Goal: Information Seeking & Learning: Learn about a topic

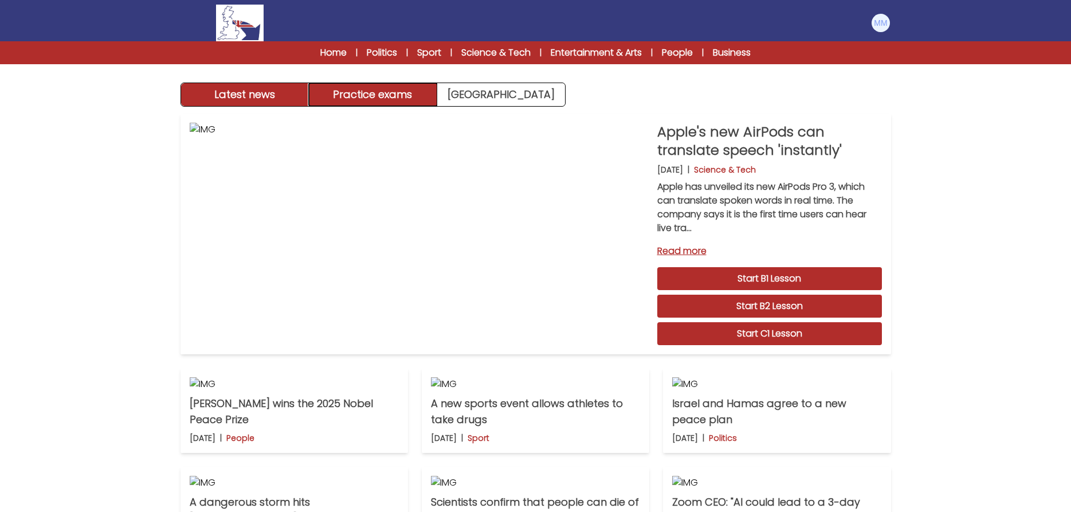
click at [396, 102] on button "Practice exams" at bounding box center [373, 94] width 128 height 23
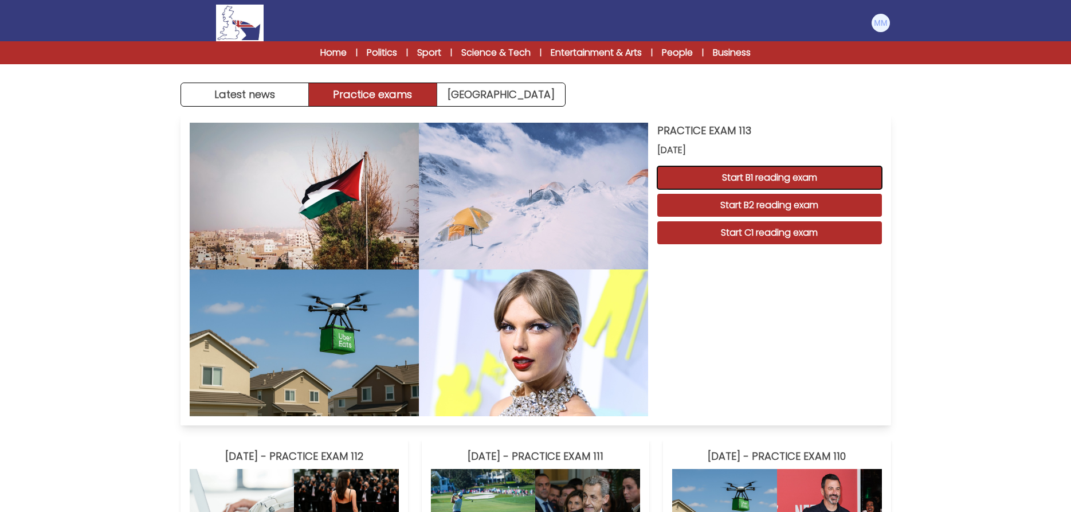
click at [748, 177] on button "Start B1 reading exam" at bounding box center [769, 177] width 225 height 23
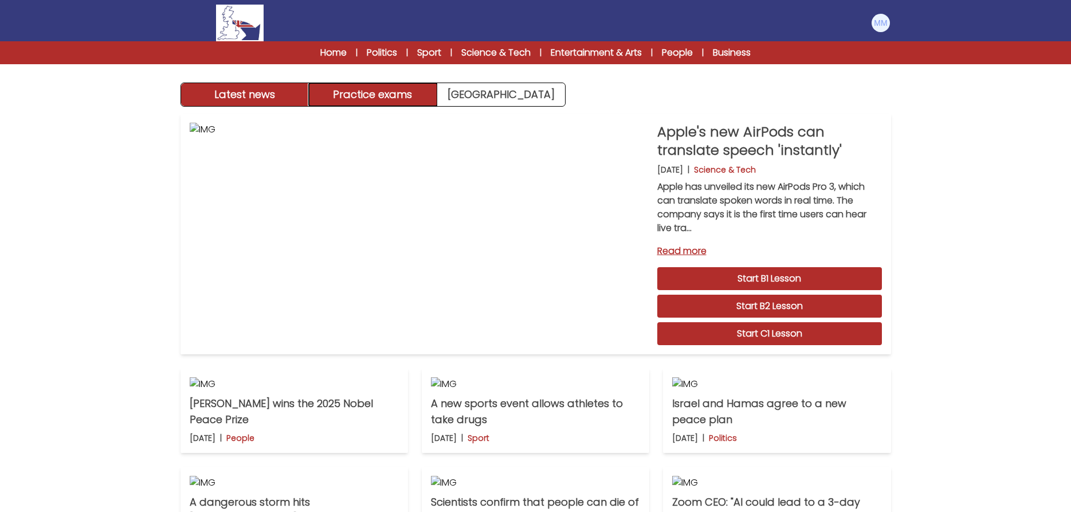
click at [385, 92] on button "Practice exams" at bounding box center [373, 94] width 128 height 23
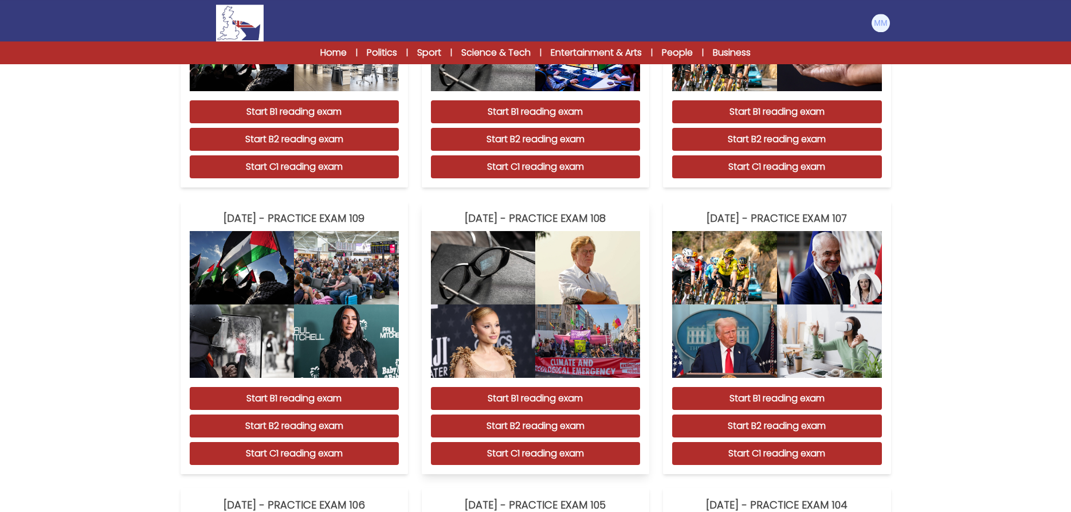
scroll to position [526, 0]
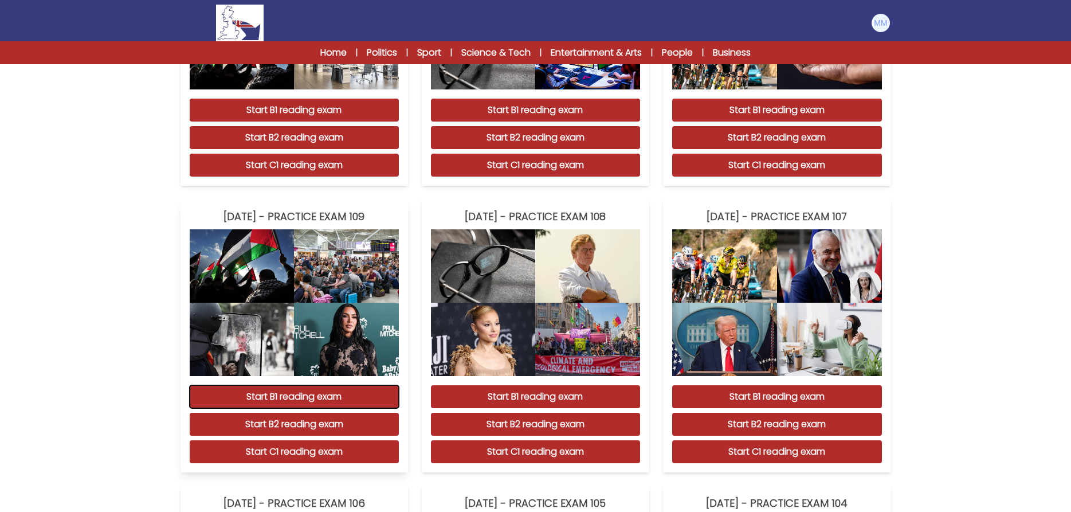
click at [320, 408] on button "Start B1 reading exam" at bounding box center [294, 396] width 209 height 23
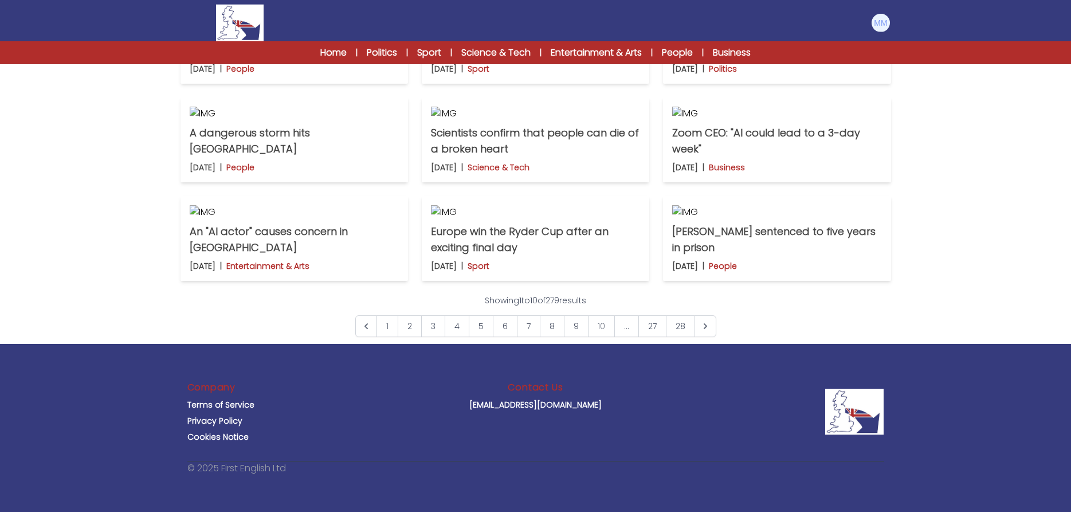
scroll to position [818, 0]
click at [407, 337] on link "2" at bounding box center [410, 326] width 24 height 22
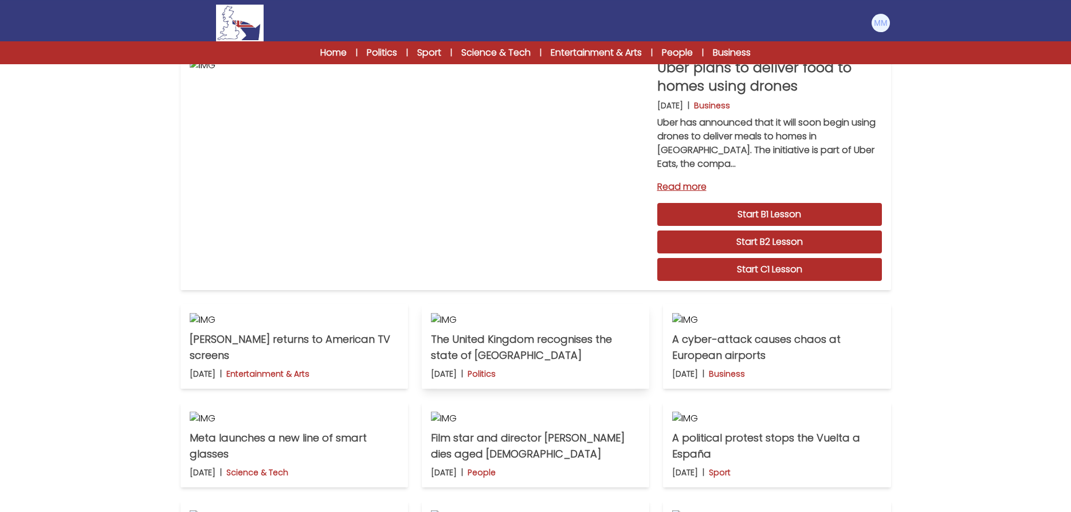
scroll to position [292, 0]
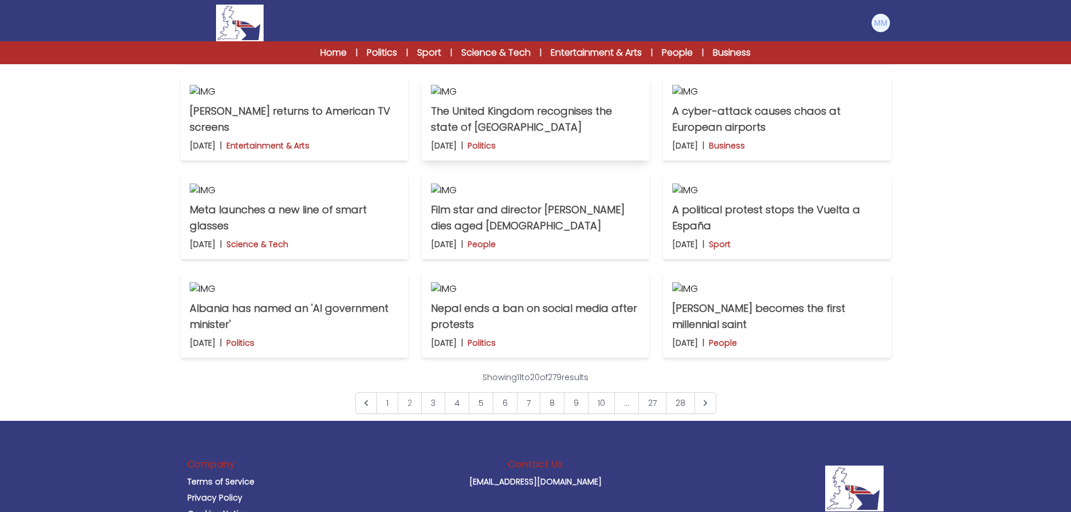
click at [497, 135] on p "The United Kingdom recognises the state of [GEOGRAPHIC_DATA]" at bounding box center [535, 119] width 209 height 32
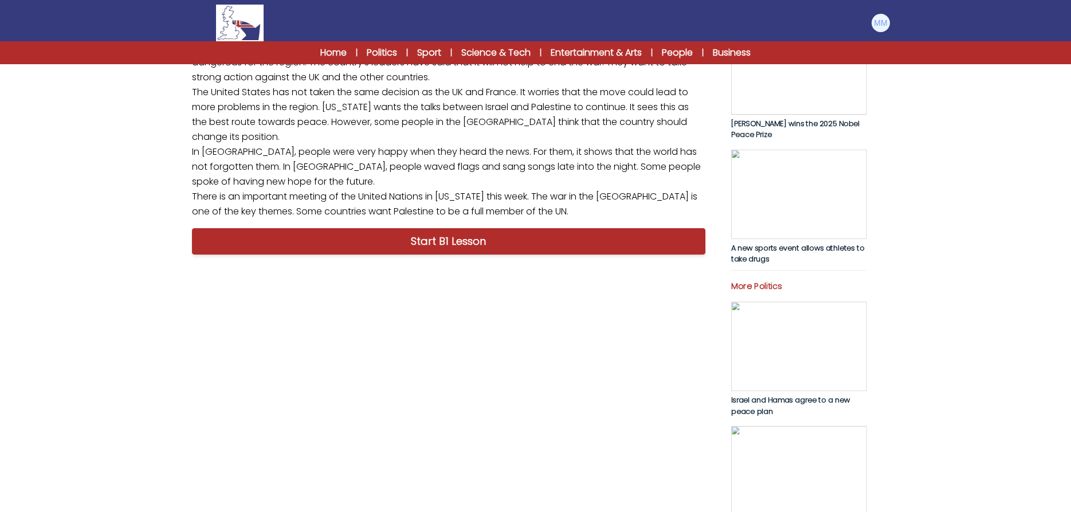
scroll to position [351, 0]
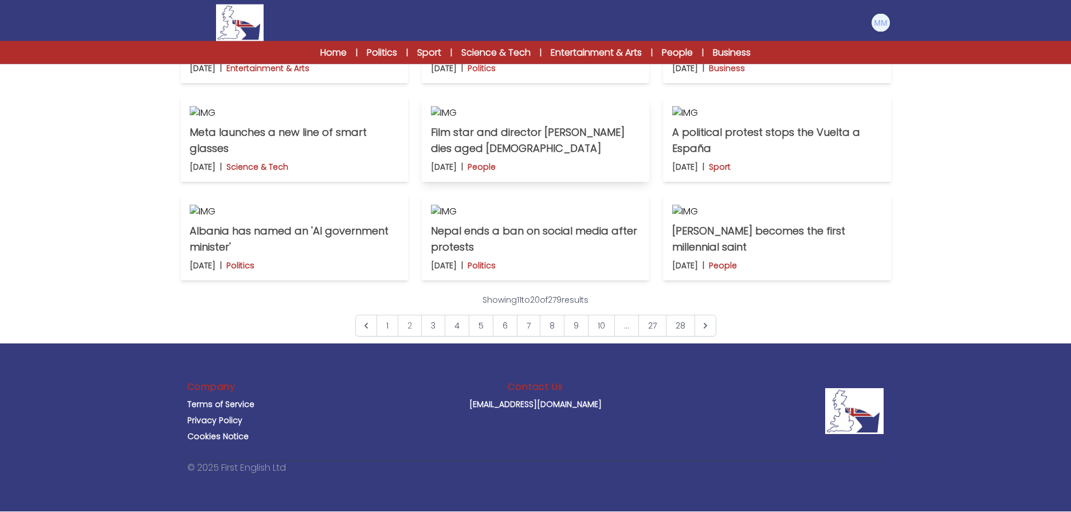
scroll to position [292, 0]
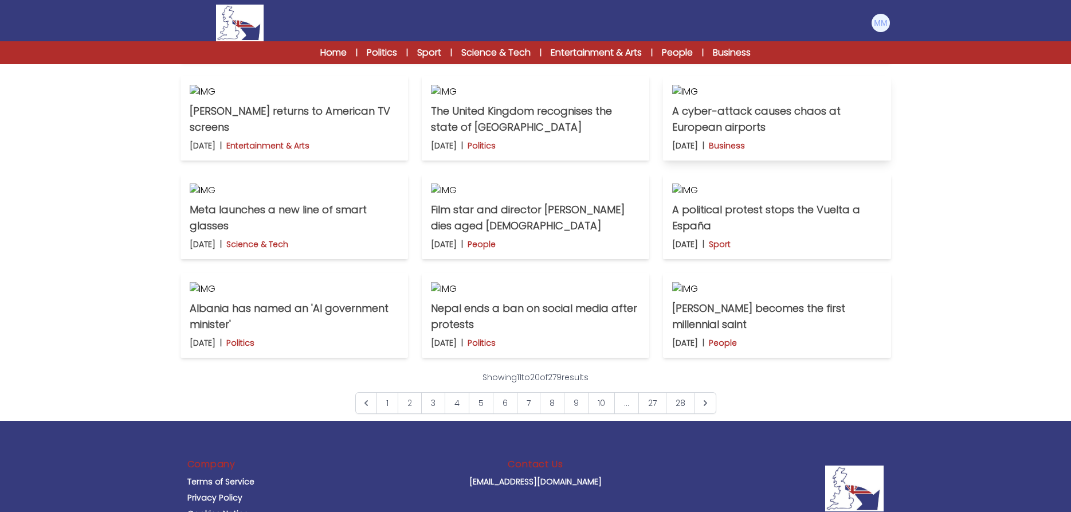
click at [761, 135] on p "A cyber-attack causes chaos at European airports" at bounding box center [776, 119] width 209 height 32
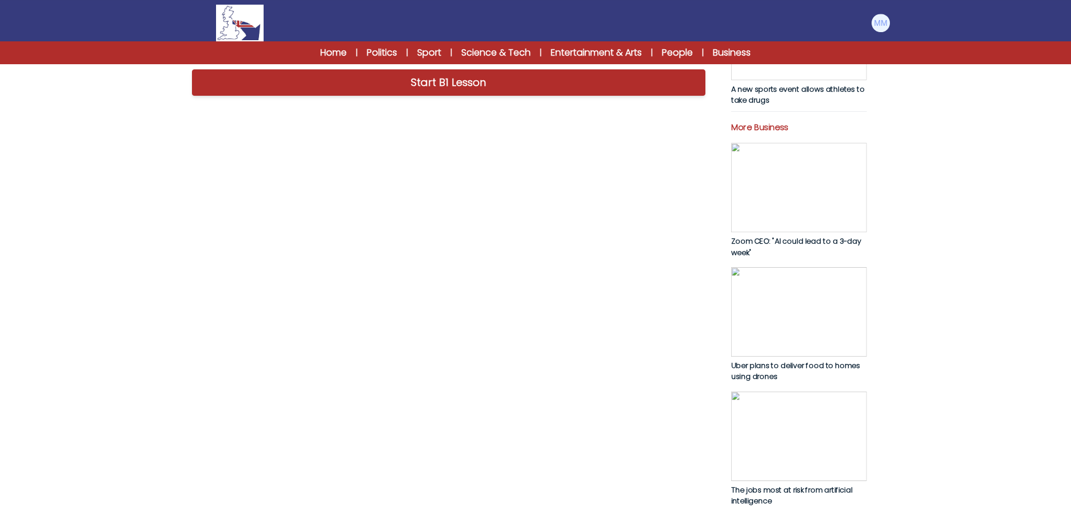
scroll to position [526, 0]
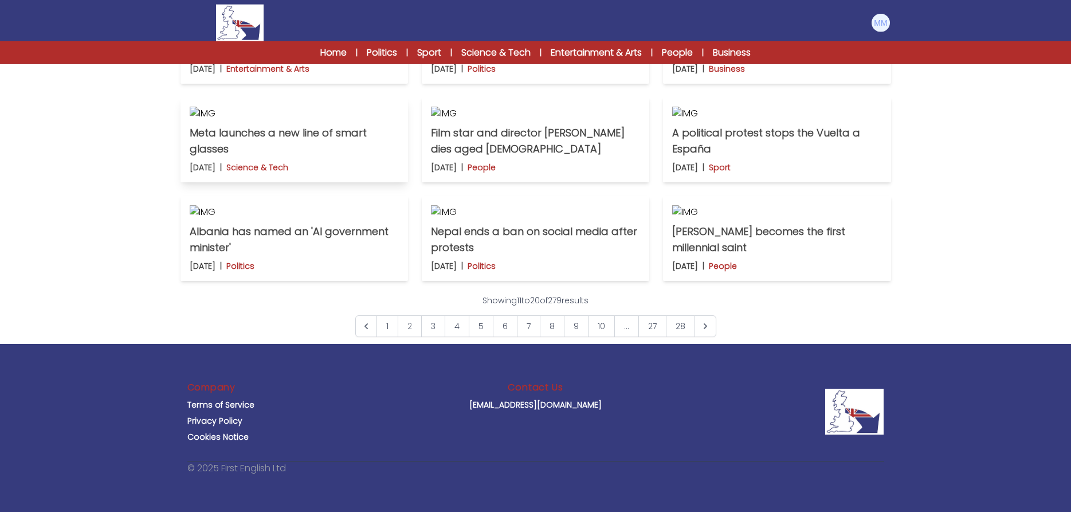
scroll to position [409, 0]
click at [289, 157] on p "Meta launches a new line of smart glasses" at bounding box center [294, 141] width 209 height 32
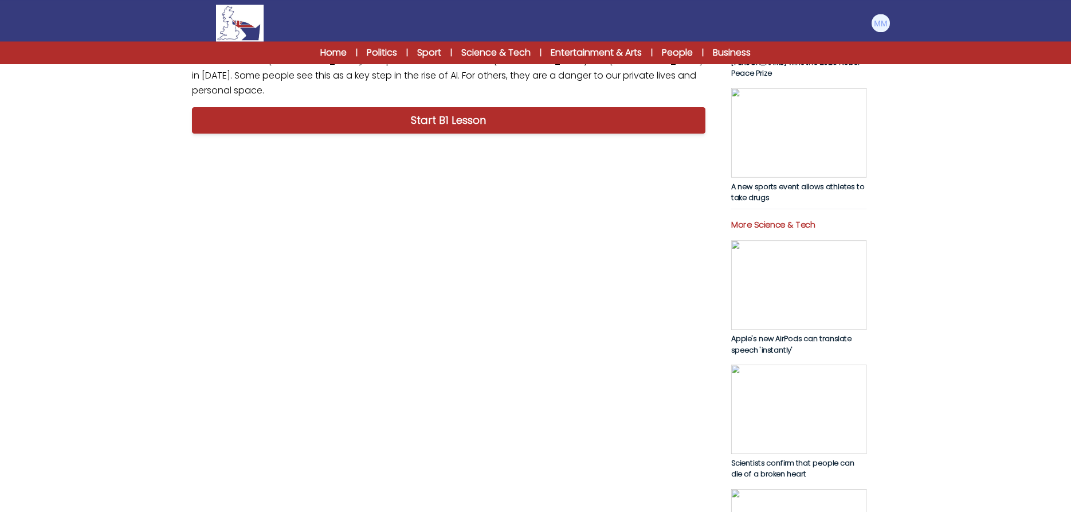
scroll to position [526, 0]
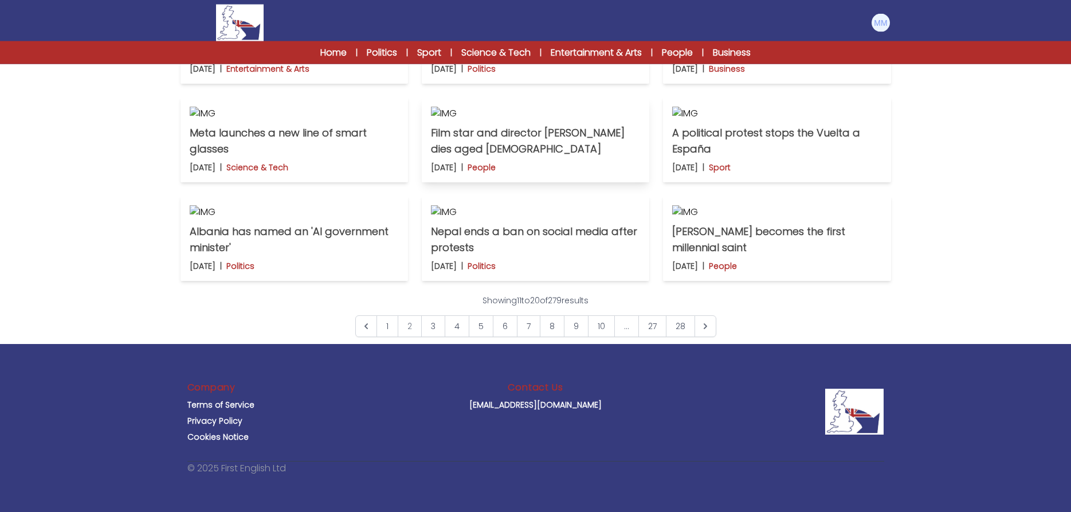
scroll to position [445, 0]
click at [525, 157] on p "Film star and director Robert Redford dies aged 89" at bounding box center [535, 141] width 209 height 32
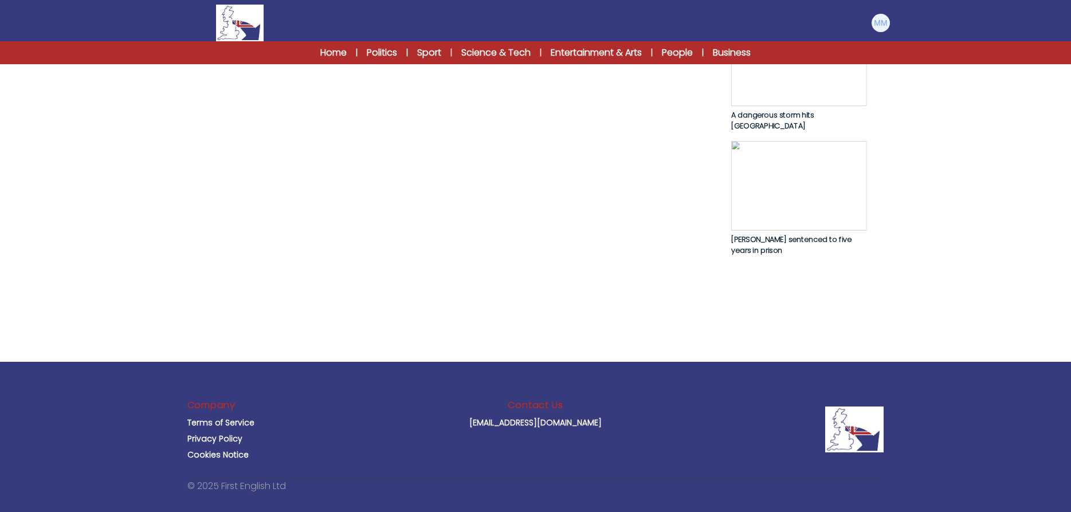
scroll to position [468, 0]
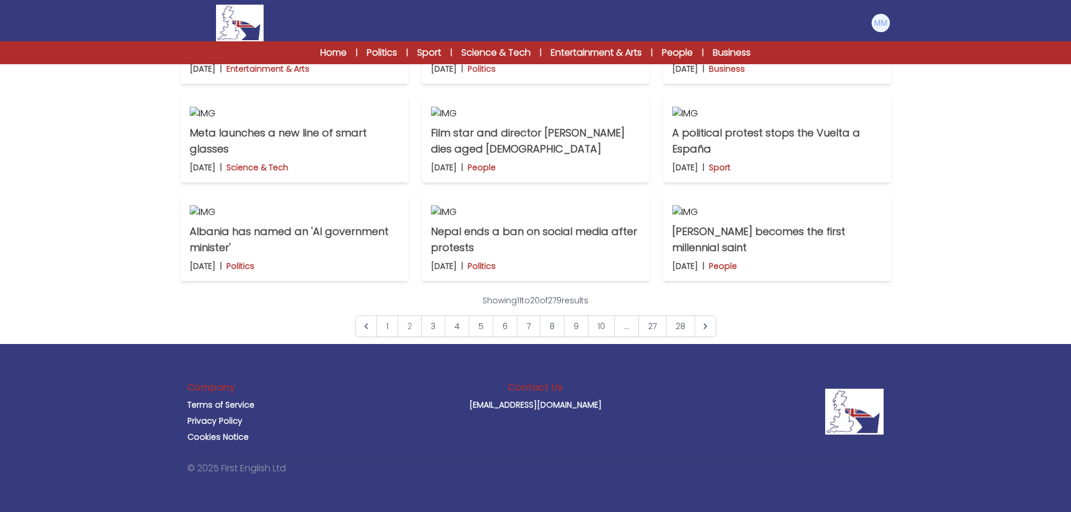
scroll to position [445, 0]
click at [784, 157] on p "A political protest stops the Vuelta a España" at bounding box center [776, 141] width 209 height 32
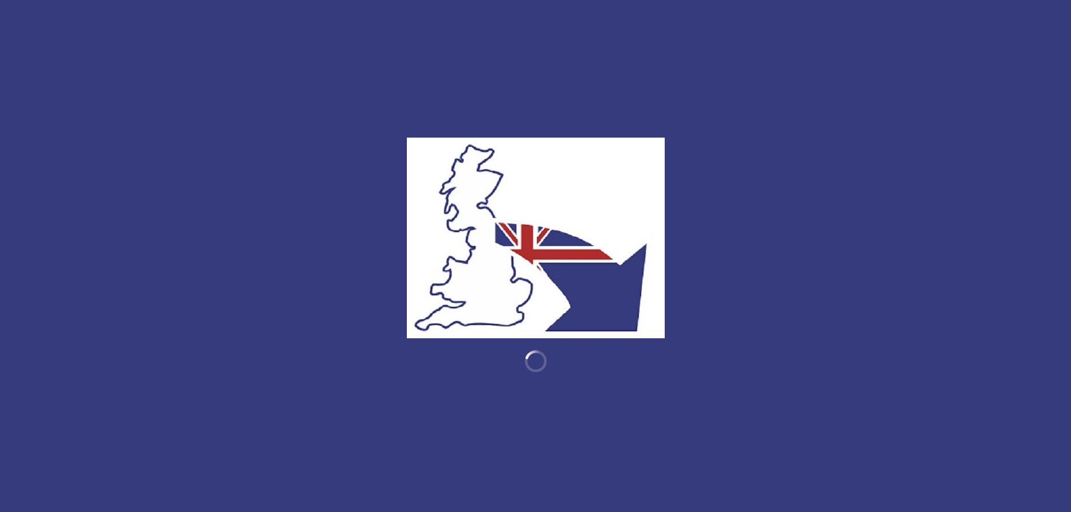
scroll to position [328, 0]
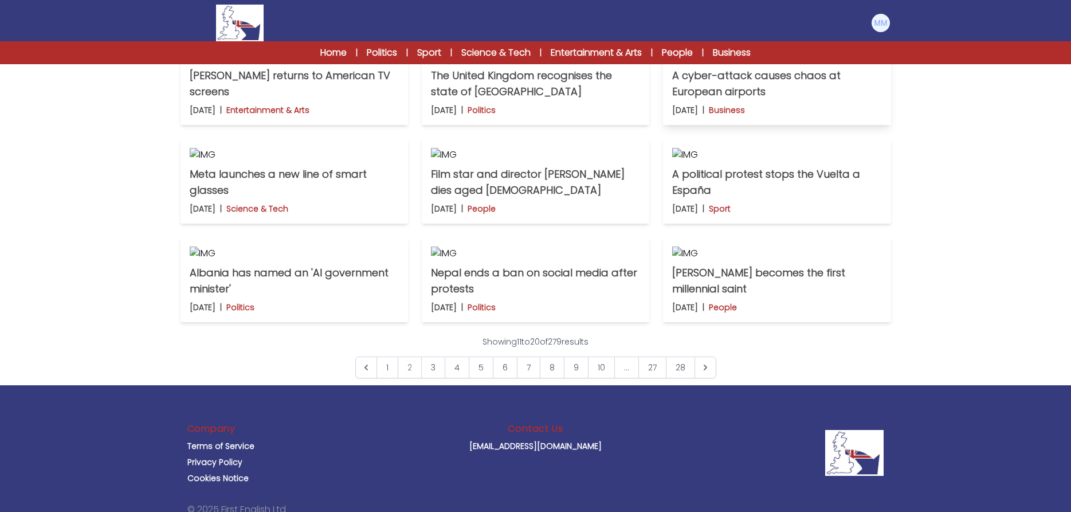
click at [762, 63] on img at bounding box center [776, 56] width 209 height 14
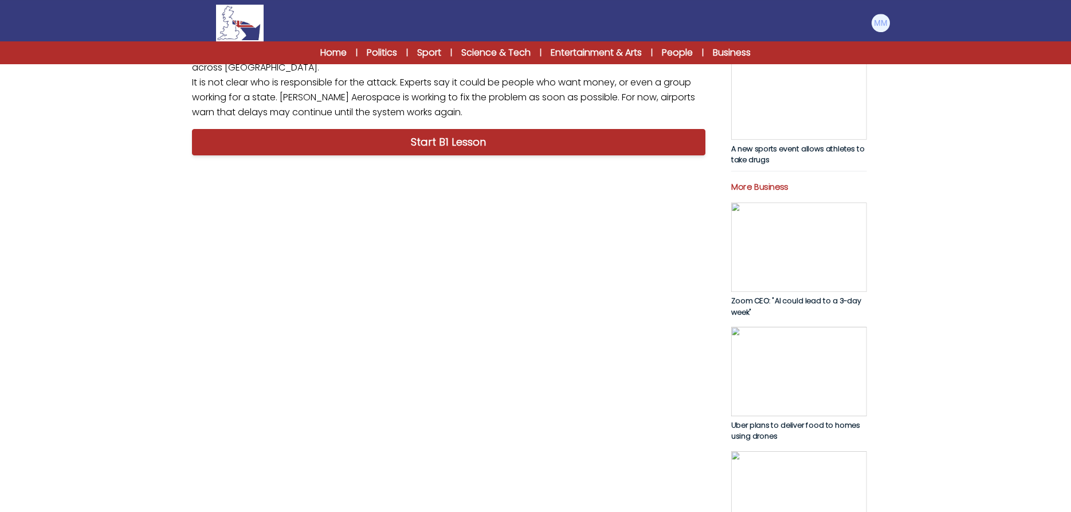
scroll to position [409, 0]
